Goal: Information Seeking & Learning: Learn about a topic

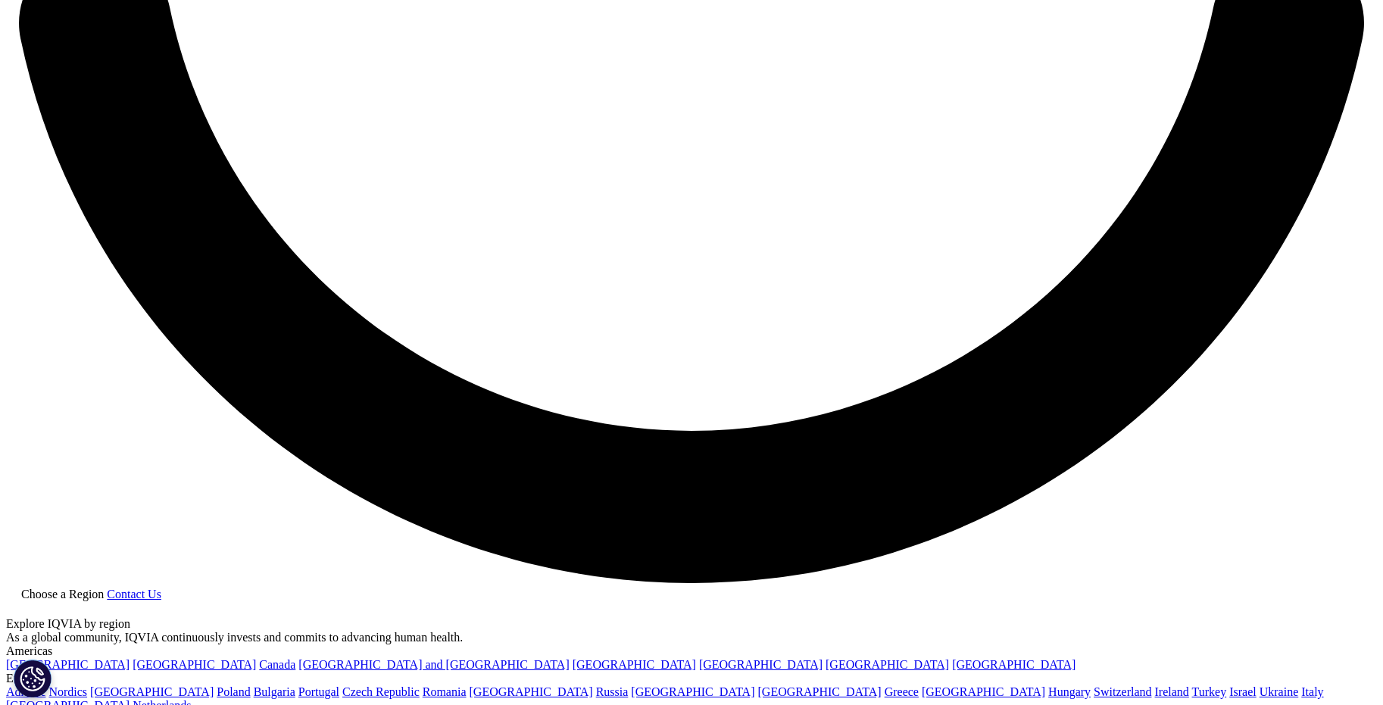
scroll to position [3577, 0]
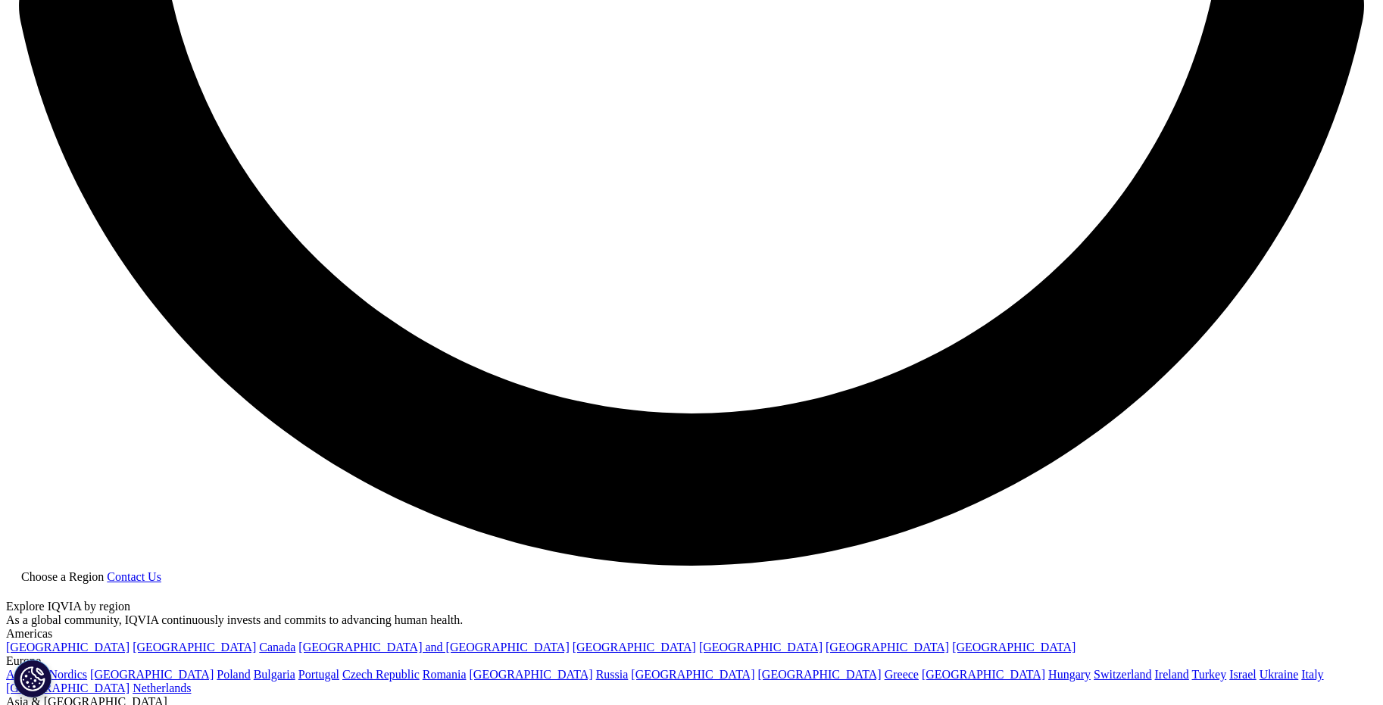
scroll to position [5687, 0]
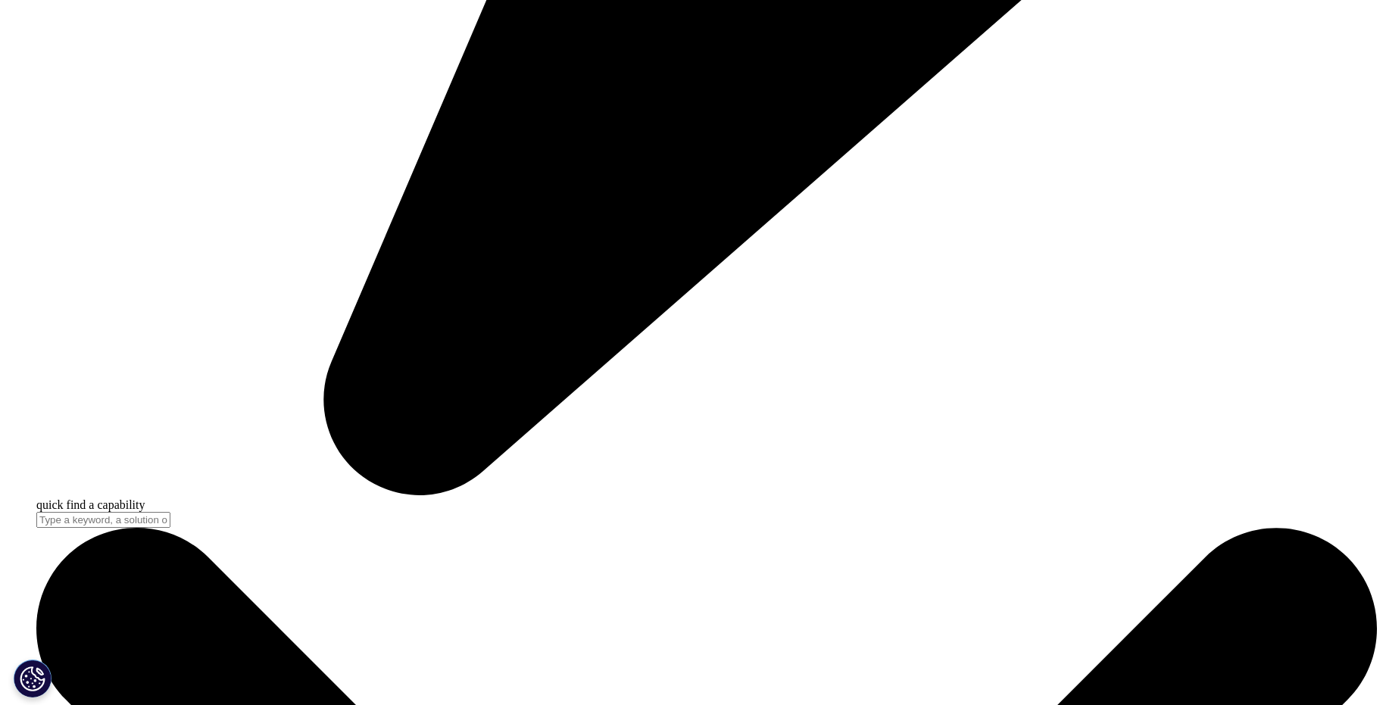
scroll to position [5573, 0]
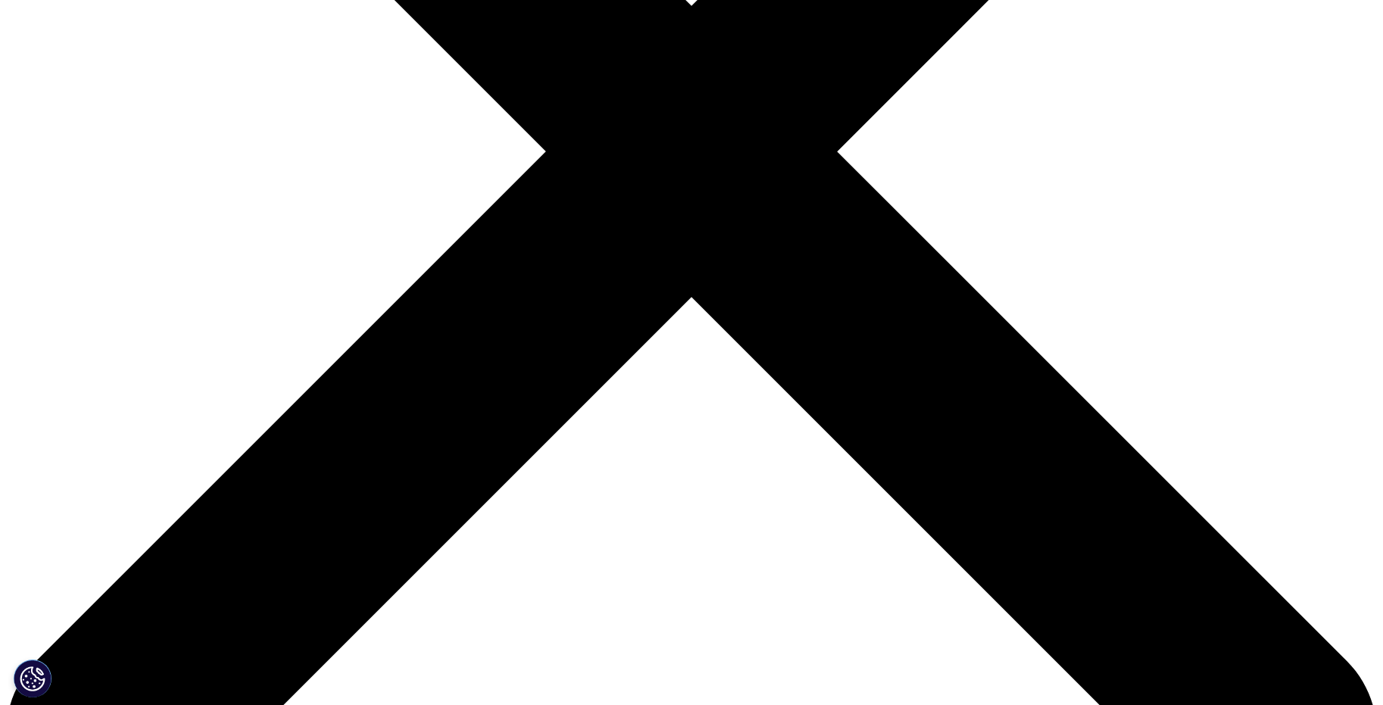
scroll to position [0, 0]
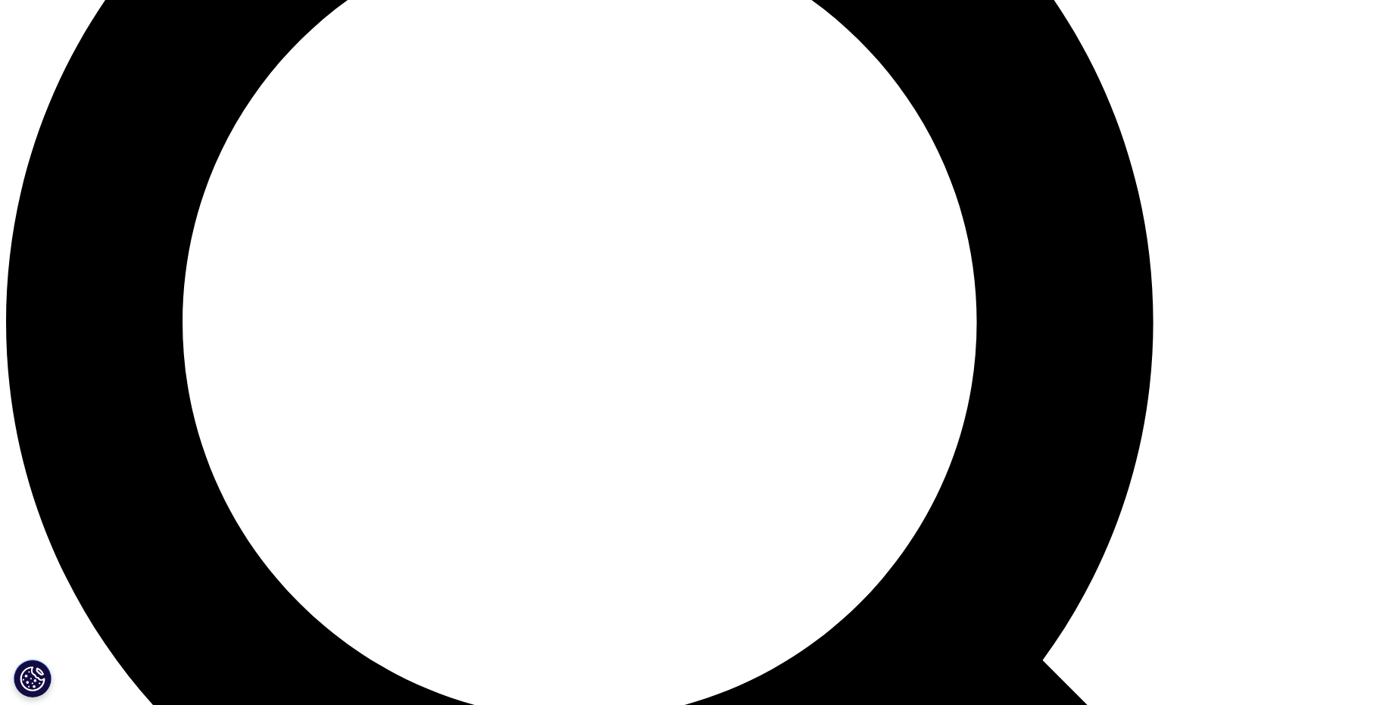
scroll to position [1650, 0]
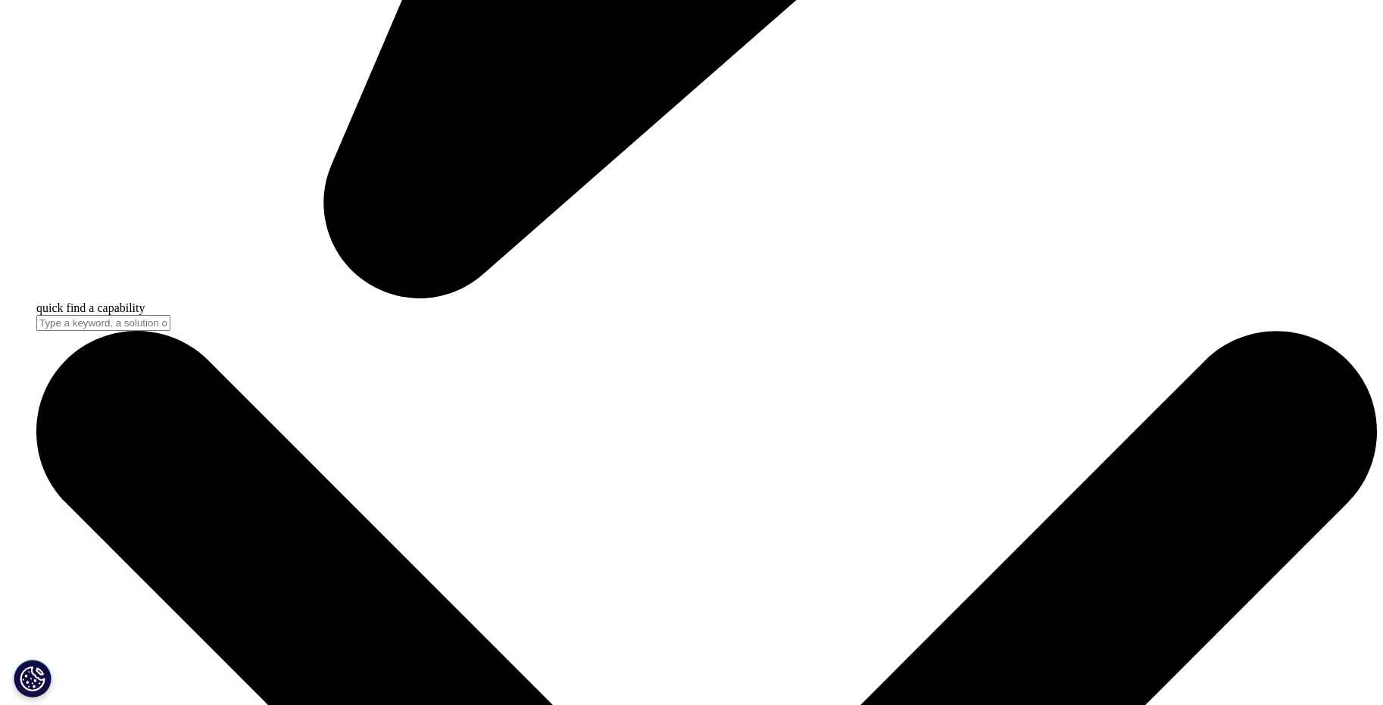
scroll to position [4977, 0]
